Goal: Find specific page/section: Find specific page/section

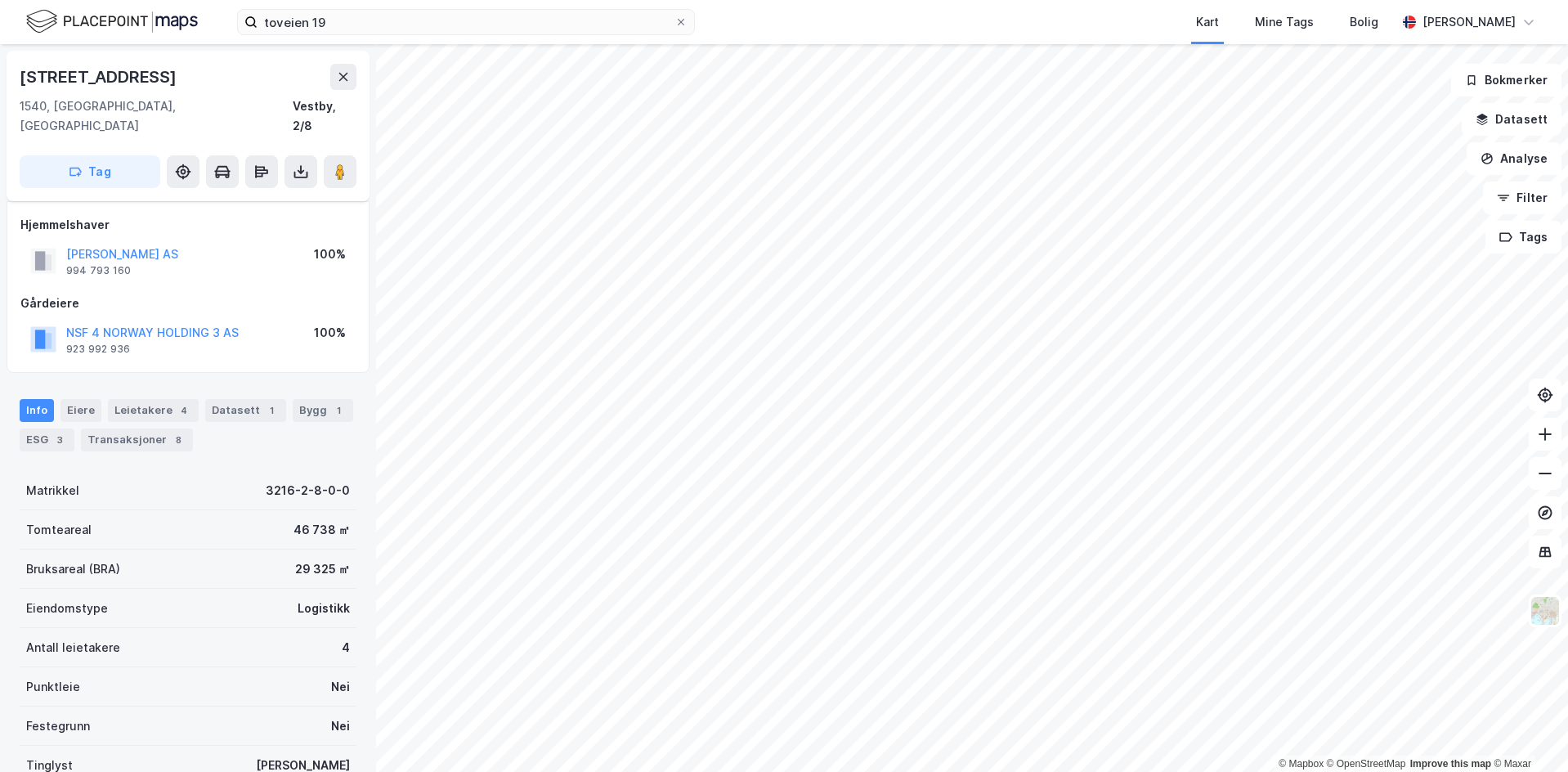
scroll to position [117, 0]
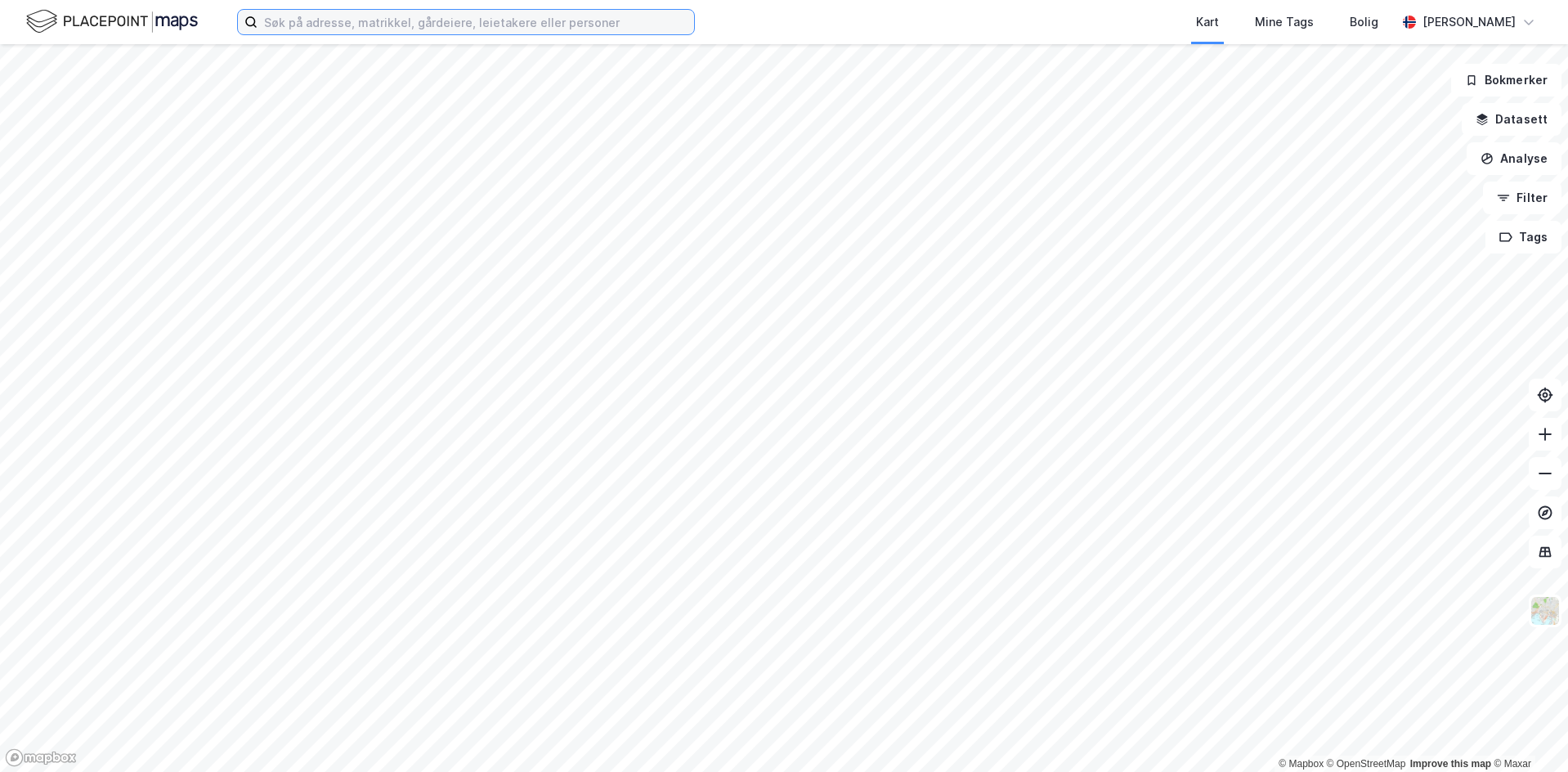
click at [476, 24] on input at bounding box center [476, 22] width 437 height 25
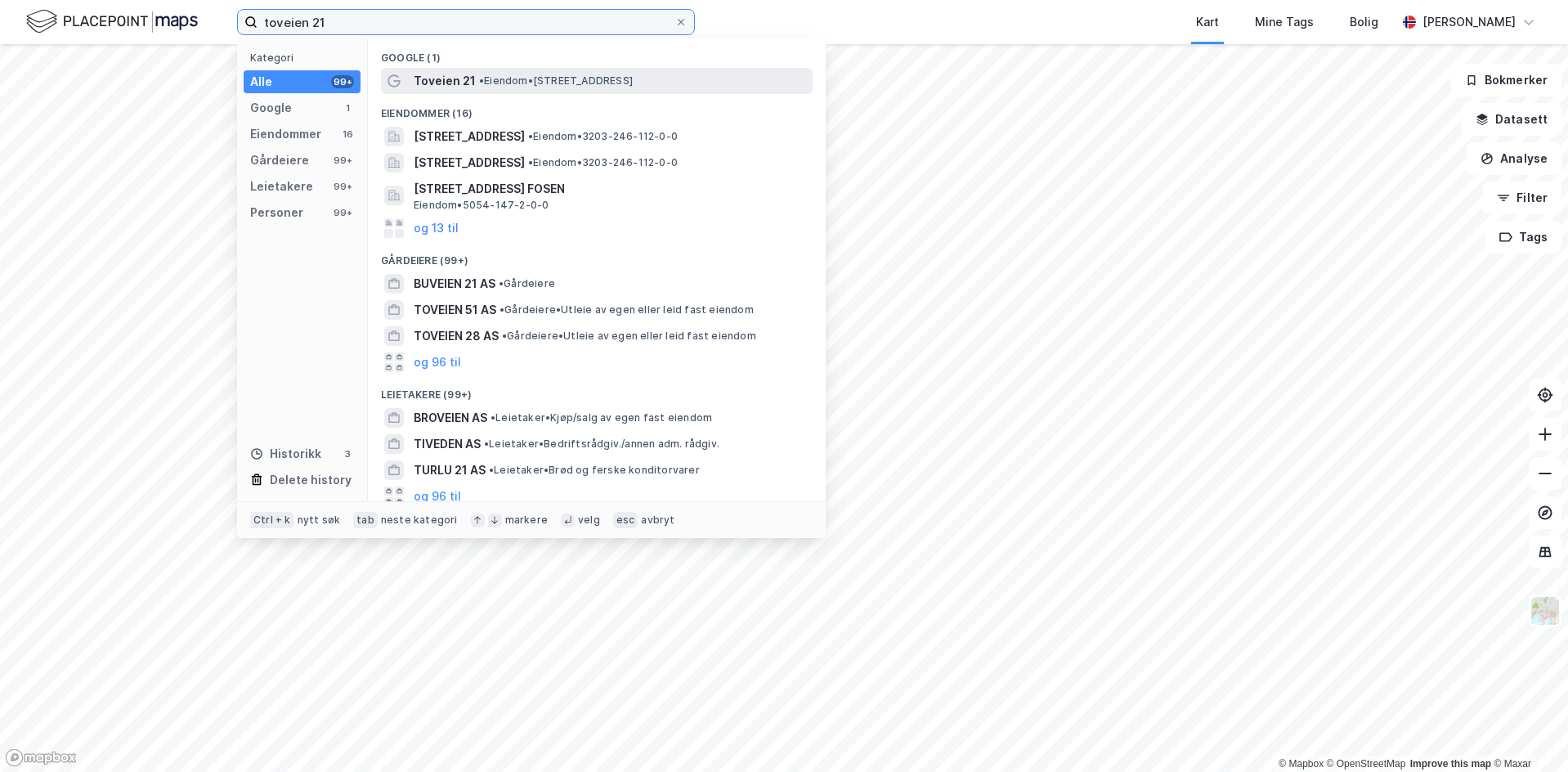
type input "toveien 21"
